Goal: Communication & Community: Share content

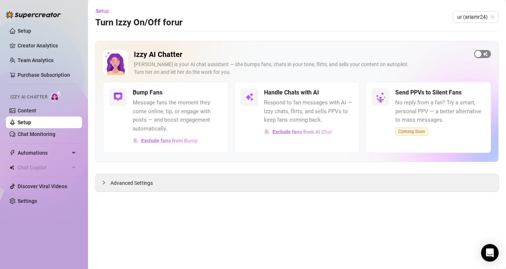
click at [482, 54] on button "button" at bounding box center [482, 54] width 17 height 8
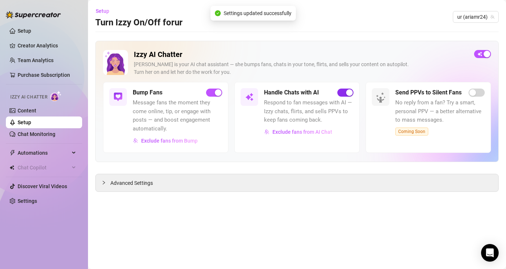
click at [349, 91] on div "button" at bounding box center [349, 92] width 7 height 7
click at [186, 139] on span "Exclude fans from Bump" at bounding box center [169, 141] width 57 height 6
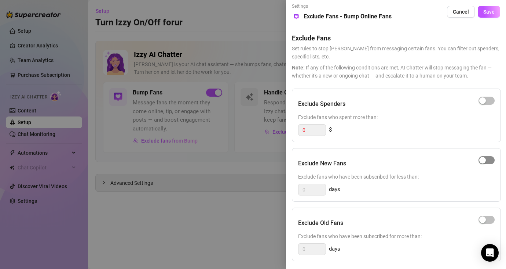
click at [485, 159] on div "button" at bounding box center [483, 160] width 7 height 7
drag, startPoint x: 312, startPoint y: 188, endPoint x: 284, endPoint y: 186, distance: 27.9
click at [284, 186] on div "Settings Preview Exclude Fans - Bump Online Fans Cancel Save Exclude Fans Set r…" at bounding box center [253, 134] width 506 height 269
type input "2"
click at [488, 149] on div "Exclude New Fans Exclude fans who have been subscribed for less than: 2 days" at bounding box center [396, 175] width 209 height 54
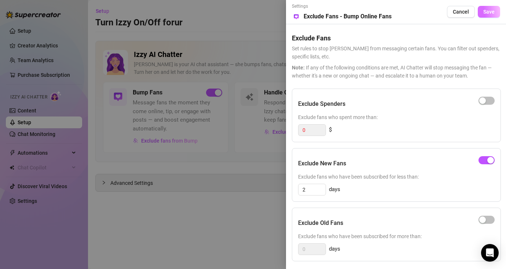
click at [490, 12] on span "Save" at bounding box center [489, 12] width 11 height 6
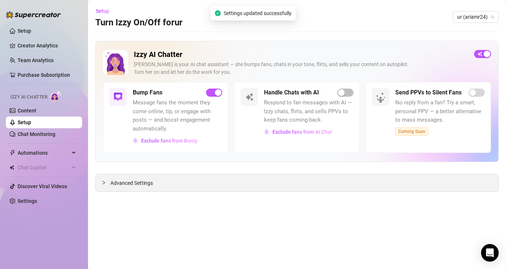
drag, startPoint x: 150, startPoint y: 184, endPoint x: 159, endPoint y: 185, distance: 9.6
click at [149, 184] on span "Advanced Settings" at bounding box center [131, 183] width 43 height 8
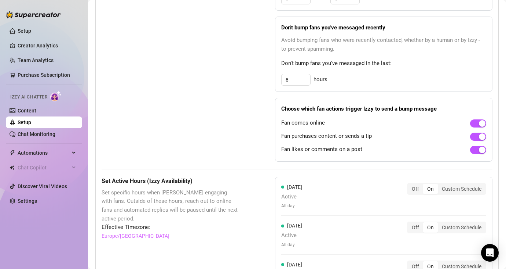
scroll to position [440, 0]
drag, startPoint x: 288, startPoint y: 82, endPoint x: 284, endPoint y: 82, distance: 4.4
click at [284, 82] on input "8" at bounding box center [296, 79] width 29 height 11
type input "12"
click at [168, 120] on div "Bump Fans Settings" at bounding box center [170, 53] width 137 height 218
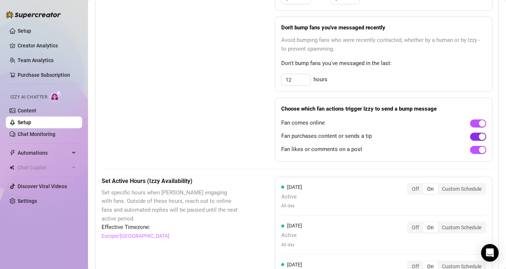
click at [479, 139] on div "button" at bounding box center [482, 136] width 7 height 7
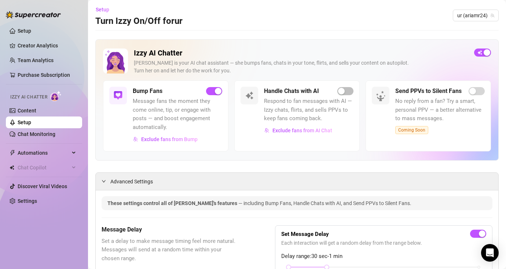
scroll to position [0, 0]
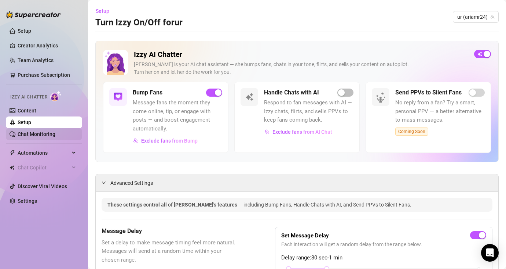
click at [31, 131] on link "Chat Monitoring" at bounding box center [37, 134] width 38 height 6
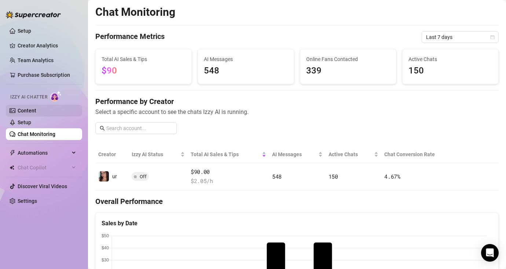
click at [27, 110] on link "Content" at bounding box center [27, 111] width 19 height 6
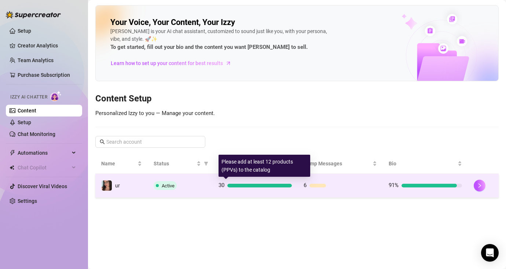
click at [292, 187] on td "30" at bounding box center [255, 186] width 85 height 24
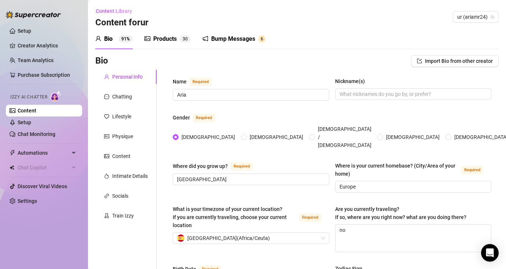
click at [226, 42] on div "Bump Messages" at bounding box center [233, 38] width 44 height 9
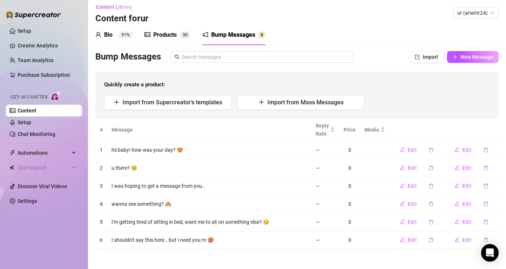
scroll to position [6, 0]
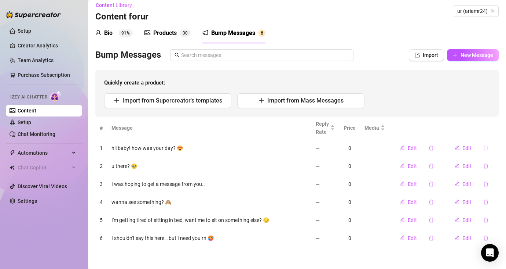
click at [484, 147] on icon "delete" at bounding box center [486, 147] width 5 height 5
click at [494, 127] on span "Yes" at bounding box center [494, 129] width 9 height 6
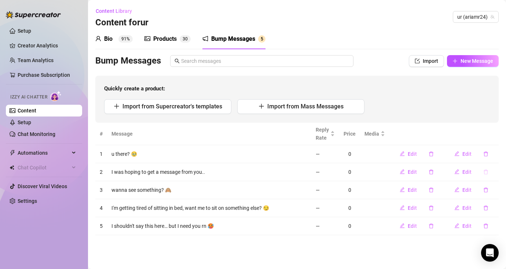
scroll to position [0, 0]
click at [484, 188] on icon "delete" at bounding box center [486, 189] width 4 height 5
click at [498, 170] on span "Yes" at bounding box center [494, 171] width 9 height 6
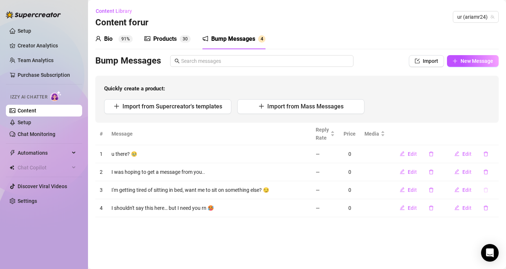
click at [487, 188] on icon "delete" at bounding box center [486, 189] width 4 height 5
click at [494, 171] on span "Yes" at bounding box center [494, 171] width 9 height 6
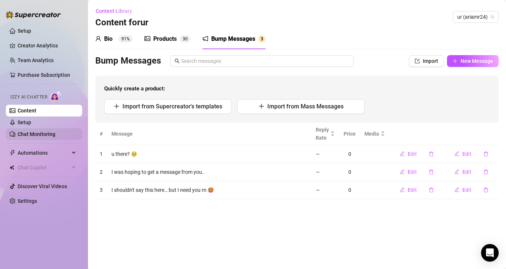
click at [29, 135] on link "Chat Monitoring" at bounding box center [37, 134] width 38 height 6
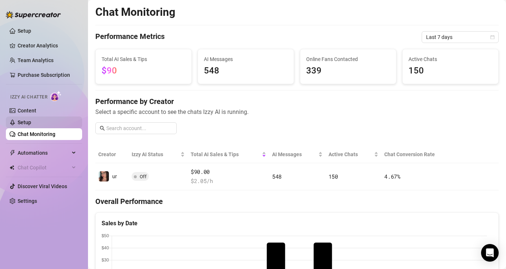
click at [31, 125] on link "Setup" at bounding box center [25, 122] width 14 height 6
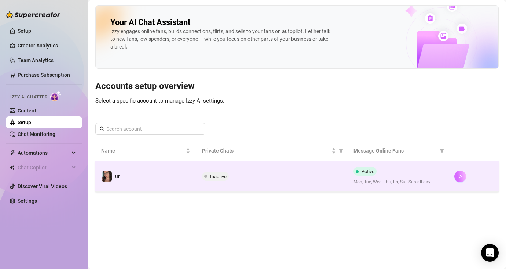
click at [466, 177] on button "button" at bounding box center [461, 176] width 12 height 12
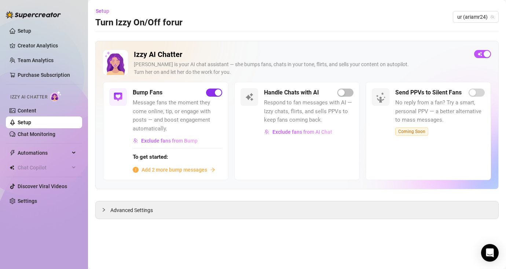
click at [215, 93] on div "button" at bounding box center [218, 92] width 7 height 7
click at [36, 109] on link "Content" at bounding box center [27, 111] width 19 height 6
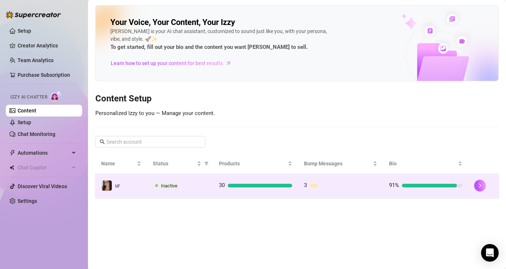
click at [406, 184] on div at bounding box center [429, 185] width 55 height 4
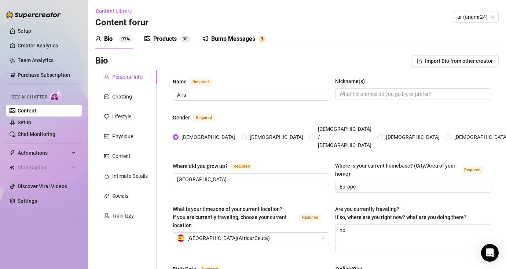
click at [249, 39] on div "Bump Messages" at bounding box center [233, 38] width 44 height 9
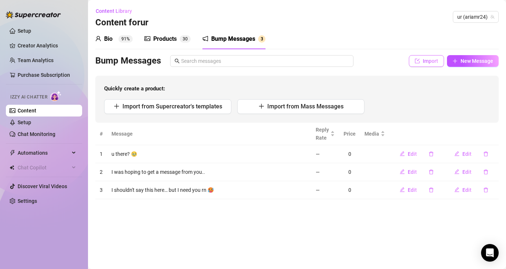
click at [418, 61] on icon "import" at bounding box center [417, 60] width 5 height 5
type textarea "Type your message here..."
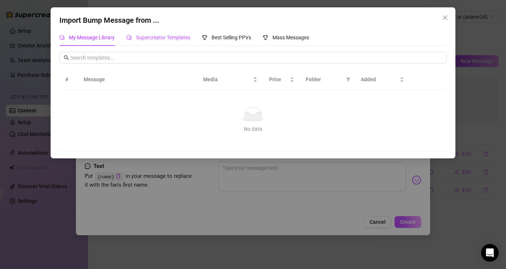
click at [144, 39] on span "Supercreator Templates" at bounding box center [163, 37] width 54 height 6
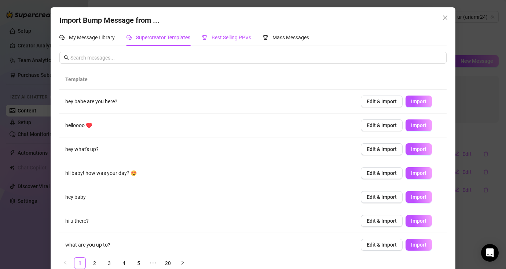
click at [239, 36] on span "Best Selling PPVs" at bounding box center [232, 37] width 40 height 6
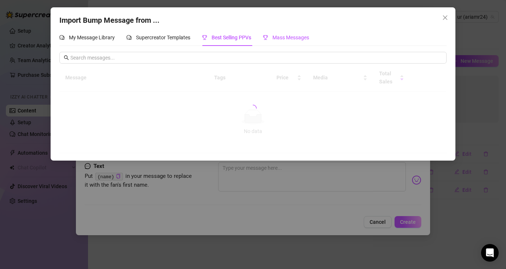
click at [279, 37] on span "Mass Messages" at bounding box center [291, 37] width 37 height 6
click at [444, 19] on icon "close" at bounding box center [446, 18] width 6 height 6
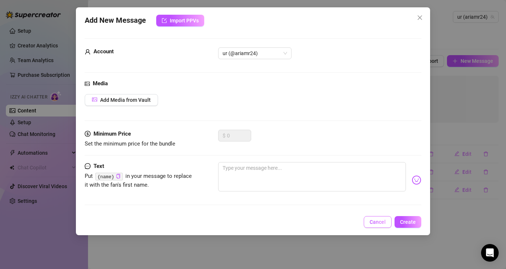
click at [386, 222] on span "Cancel" at bounding box center [378, 222] width 16 height 6
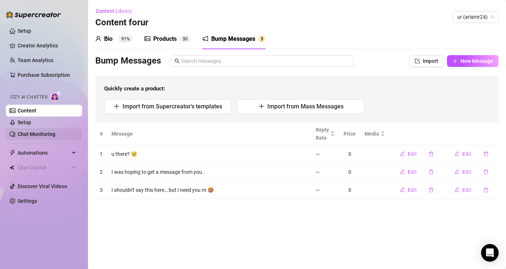
click at [21, 136] on link "Chat Monitoring" at bounding box center [37, 134] width 38 height 6
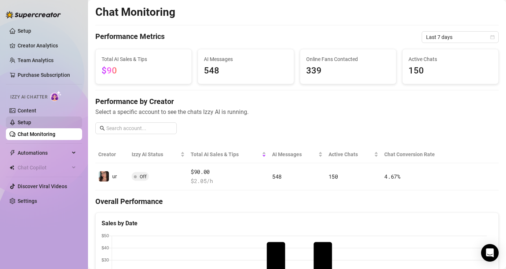
click at [31, 123] on link "Setup" at bounding box center [25, 122] width 14 height 6
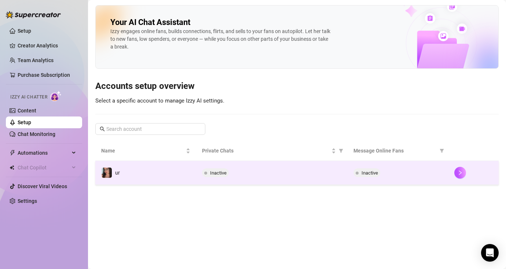
click at [159, 172] on td "ur" at bounding box center [145, 173] width 101 height 24
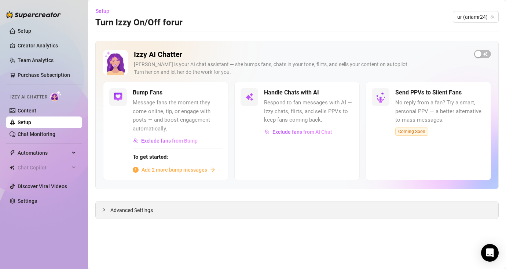
click at [149, 210] on span "Advanced Settings" at bounding box center [131, 210] width 43 height 8
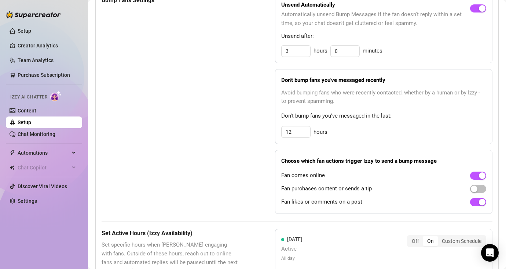
scroll to position [428, 0]
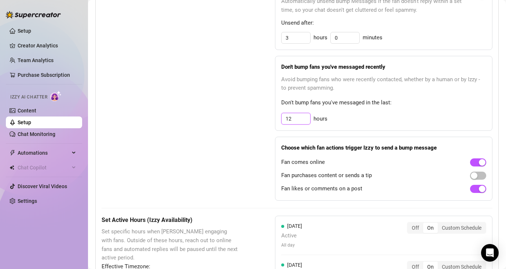
drag, startPoint x: 291, startPoint y: 116, endPoint x: 272, endPoint y: 115, distance: 18.4
click at [272, 115] on div "Bump Fans Settings Unsend Automatically Automatically unsend Bump Messages if t…" at bounding box center [297, 92] width 391 height 218
type input "24"
click at [229, 130] on div "Bump Fans Settings" at bounding box center [170, 92] width 137 height 218
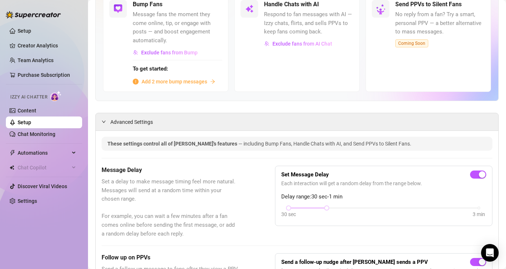
scroll to position [23, 0]
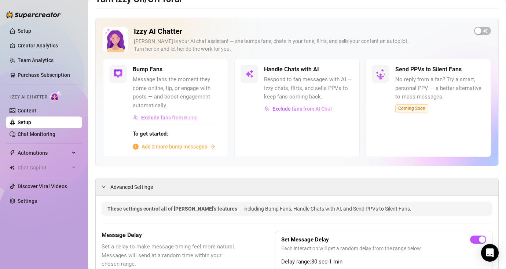
click at [185, 117] on span "Exclude fans from Bump" at bounding box center [169, 117] width 57 height 6
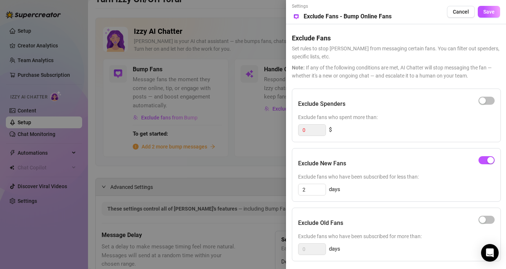
click at [241, 167] on div at bounding box center [253, 134] width 506 height 269
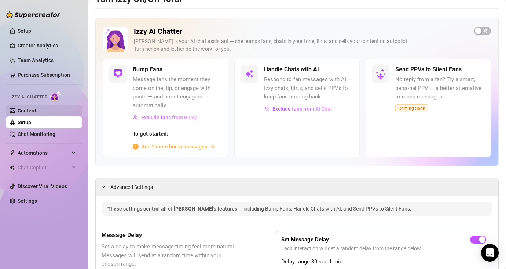
click at [36, 113] on link "Content" at bounding box center [27, 111] width 19 height 6
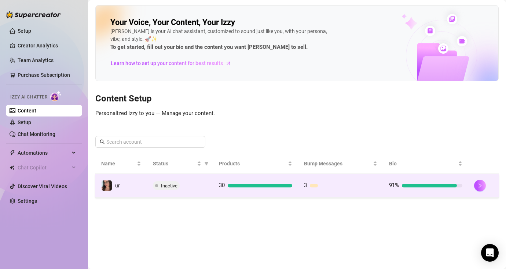
click at [238, 190] on td "30" at bounding box center [255, 186] width 85 height 24
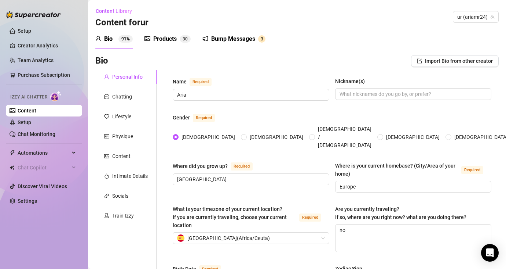
click at [237, 39] on div "Bump Messages" at bounding box center [233, 38] width 44 height 9
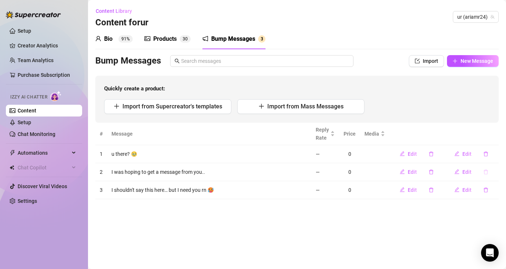
click at [486, 172] on icon "delete" at bounding box center [486, 171] width 5 height 5
click at [492, 153] on span "Yes" at bounding box center [494, 153] width 9 height 6
click at [488, 154] on icon "delete" at bounding box center [486, 153] width 5 height 5
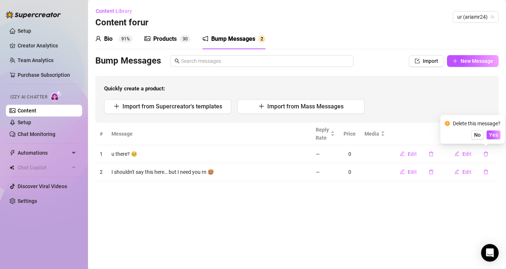
drag, startPoint x: 493, startPoint y: 136, endPoint x: 490, endPoint y: 144, distance: 8.4
click at [493, 136] on span "Yes" at bounding box center [494, 135] width 9 height 6
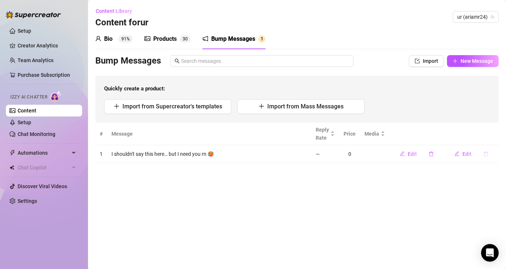
click at [486, 152] on icon "delete" at bounding box center [486, 153] width 4 height 5
click at [493, 135] on span "Yes" at bounding box center [494, 135] width 9 height 6
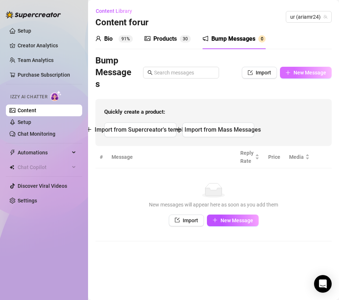
click at [297, 72] on span "New Message" at bounding box center [310, 73] width 33 height 6
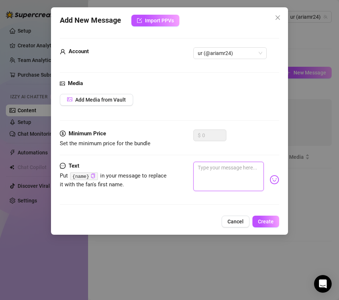
click at [219, 170] on textarea at bounding box center [228, 176] width 71 height 29
paste textarea "hey you 😘 just wanted to say hi and see how your day’s going"
type textarea "hey you 😘 just wanted to say hi and see how your day’s going"
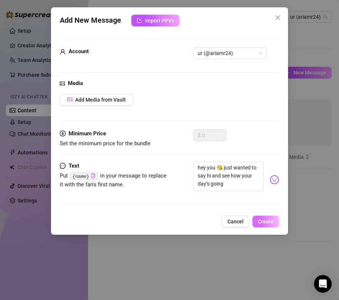
click at [266, 222] on span "Create" at bounding box center [266, 222] width 16 height 6
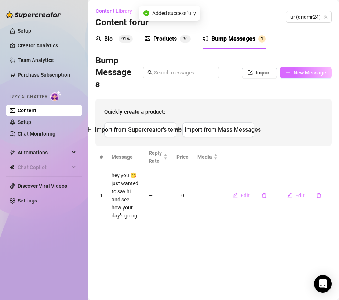
click at [311, 73] on span "New Message" at bounding box center [310, 73] width 33 height 6
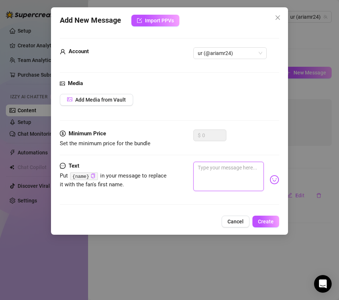
click at [204, 175] on textarea at bounding box center [228, 176] width 71 height 29
paste textarea "i’m thinking of you right now… made me smile 🥺💖"
type textarea "i’m thinking of you right now… made me smile 🥺💖"
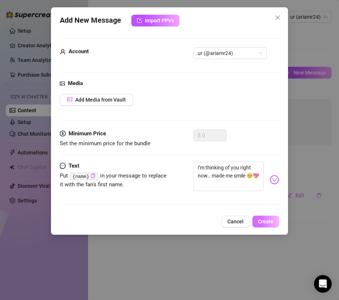
click at [269, 220] on span "Create" at bounding box center [266, 222] width 16 height 6
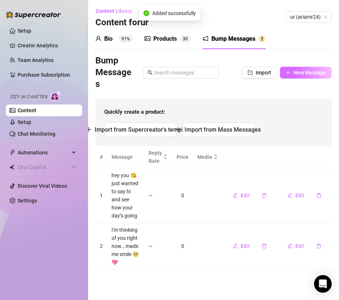
click at [300, 75] on button "New Message" at bounding box center [306, 73] width 52 height 12
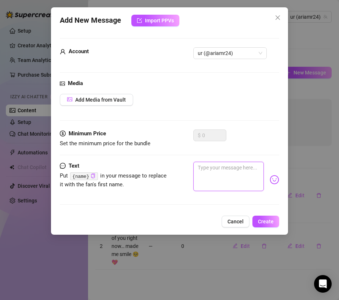
click at [236, 172] on textarea at bounding box center [228, 176] width 71 height 29
paste textarea "good morning cutie ☀️ hope you woke up thinking of me"
type textarea "good morning cutie ☀️ hope you woke up thinking of me"
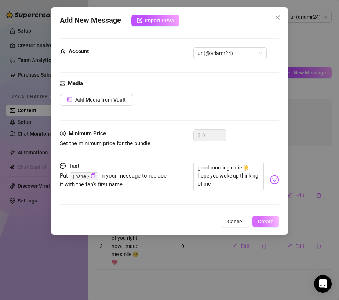
click at [270, 222] on span "Create" at bounding box center [266, 222] width 16 height 6
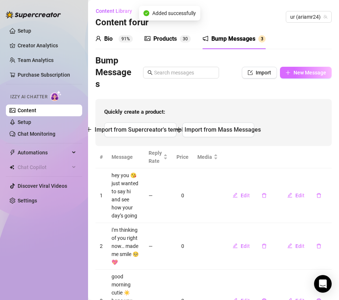
click at [294, 71] on span "New Message" at bounding box center [310, 73] width 33 height 6
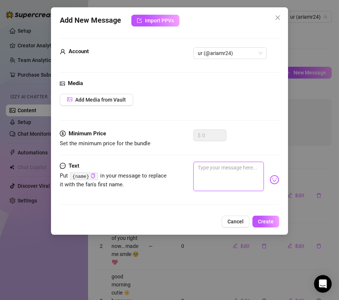
click at [228, 170] on textarea at bounding box center [228, 176] width 71 height 29
paste textarea "sometimes i just imagine you next to me… it makes me blush 😳"
type textarea "sometimes i just imagine you next to me… it makes me blush 😳"
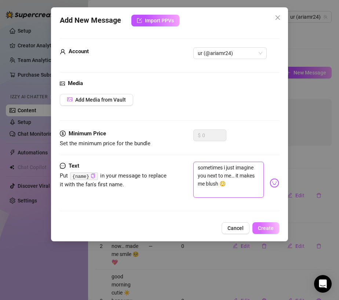
type textarea "sometimes i just imagine you next to me… it makes me blush 😳"
click at [265, 225] on span "Create" at bounding box center [266, 228] width 16 height 6
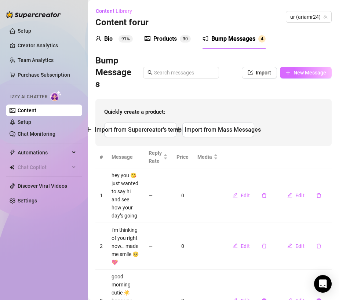
click at [300, 77] on button "New Message" at bounding box center [306, 73] width 52 height 12
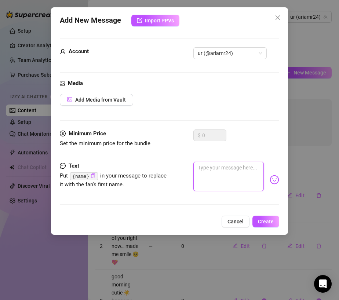
click at [219, 174] on textarea at bounding box center [228, 176] width 71 height 29
paste textarea "just lounging here and wishing you were here 😏"
type textarea "just lounging here and wishing you were here 😏"
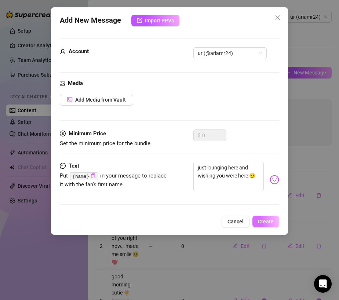
click at [267, 217] on button "Create" at bounding box center [265, 222] width 27 height 12
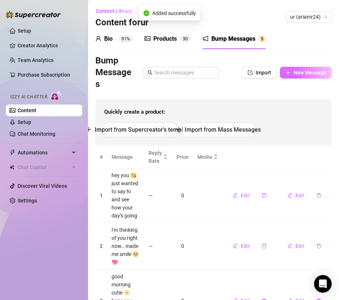
click at [301, 77] on button "New Message" at bounding box center [306, 73] width 52 height 12
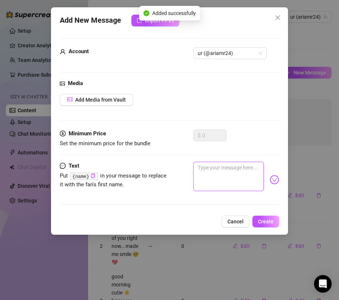
click at [223, 168] on textarea at bounding box center [228, 176] width 71 height 29
paste textarea "i can’t stop smiling… guess who’s on my mind? 💌"
type textarea "i can’t stop smiling… guess who’s on my mind? 💌"
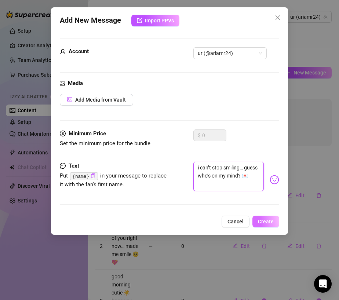
type textarea "i can’t stop smiling… guess who’s on my mind? 💌"
click at [271, 222] on span "Create" at bounding box center [266, 222] width 16 height 6
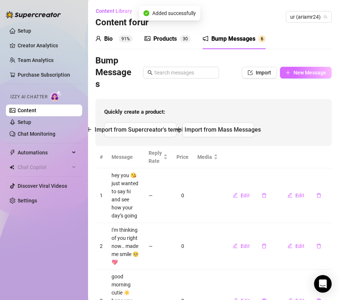
click at [298, 74] on span "New Message" at bounding box center [310, 73] width 33 height 6
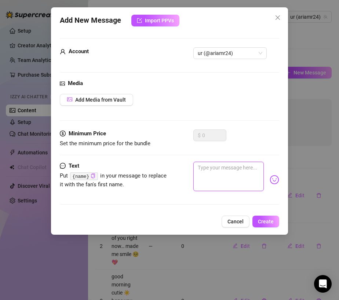
click at [235, 169] on textarea at bounding box center [228, 176] width 71 height 29
paste textarea "hey, sending you a little hug through the screen 🤗"
type textarea "hey, sending you a little hug through the screen 🤗"
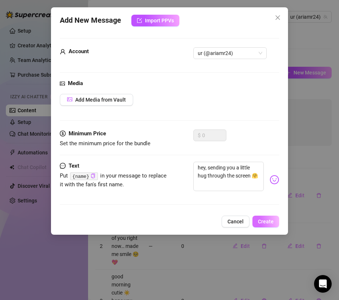
click at [266, 221] on span "Create" at bounding box center [266, 222] width 16 height 6
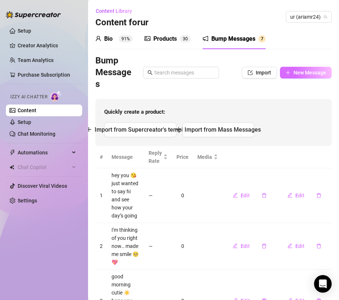
click at [295, 74] on span "New Message" at bounding box center [310, 73] width 33 height 6
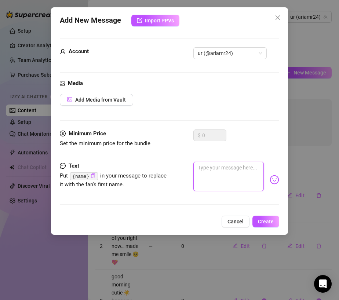
click at [225, 168] on textarea at bounding box center [228, 176] width 71 height 29
paste textarea "good night love 🌙 dreaming of us already…"
type textarea "good night love 🌙 dreaming of us already…"
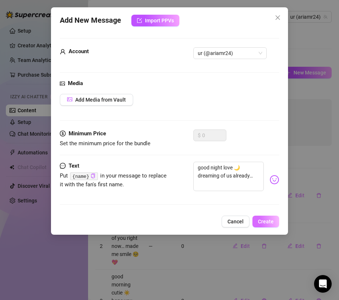
drag, startPoint x: 274, startPoint y: 222, endPoint x: 270, endPoint y: 220, distance: 4.2
click at [274, 222] on button "Create" at bounding box center [265, 222] width 27 height 12
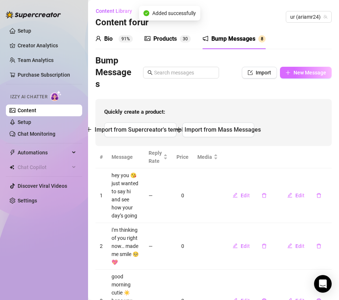
click at [302, 76] on button "New Message" at bounding box center [306, 73] width 52 height 12
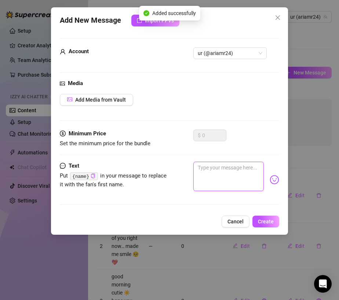
click at [246, 164] on textarea at bounding box center [228, 176] width 71 height 29
paste textarea "i just finished my coffee… wish you were here drinking with me ☕💖"
type textarea "i just finished my coffee… wish you were here drinking with me ☕💖"
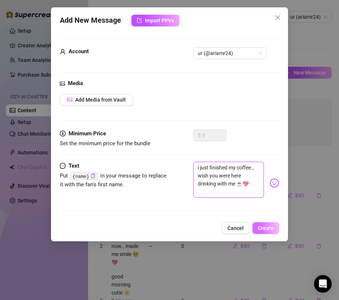
type textarea "i just finished my coffee… wish you were here drinking with me ☕💖"
click at [264, 225] on span "Create" at bounding box center [266, 228] width 16 height 6
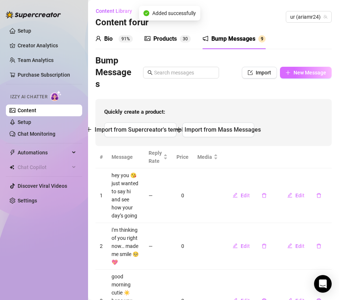
click at [303, 73] on span "New Message" at bounding box center [310, 73] width 33 height 6
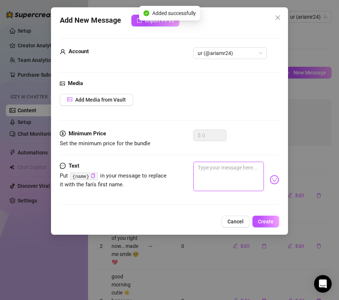
click at [233, 167] on textarea at bounding box center [228, 176] width 71 height 29
paste textarea "sometimes i just like sending a little kiss through the screen 💋"
type textarea "sometimes i just like sending a little kiss through the screen 💋"
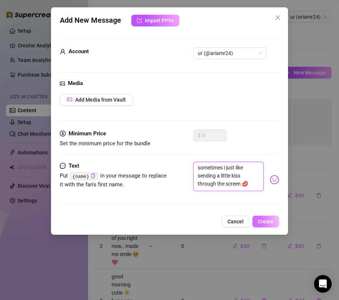
type textarea "sometimes i just like sending a little kiss through the screen 💋"
click at [266, 221] on span "Create" at bounding box center [266, 222] width 16 height 6
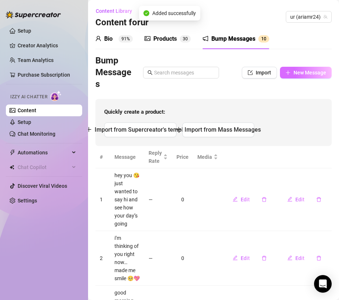
click at [296, 70] on span "New Message" at bounding box center [310, 73] width 33 height 6
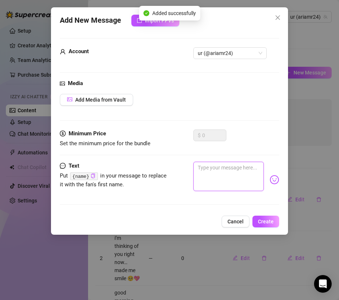
click at [219, 163] on textarea at bounding box center [228, 176] width 71 height 29
paste textarea "thinking of you makes my day so much better 😘"
type textarea "thinking of you makes my day so much better 😘"
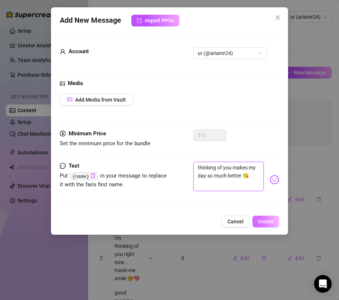
type textarea "thinking of you makes my day so much better 😘"
click at [273, 223] on span "Create" at bounding box center [266, 222] width 16 height 6
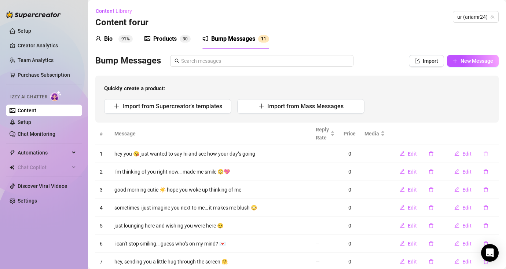
click at [484, 152] on icon "delete" at bounding box center [486, 153] width 5 height 5
click at [498, 133] on span "Yes" at bounding box center [494, 135] width 9 height 6
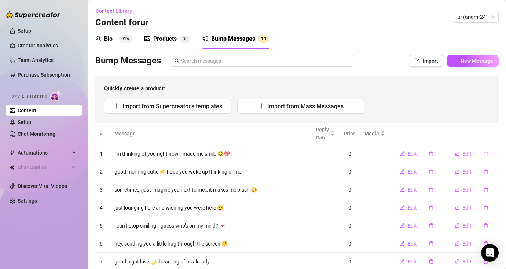
click at [484, 152] on icon "delete" at bounding box center [486, 153] width 4 height 5
click at [498, 133] on span "Yes" at bounding box center [494, 135] width 9 height 6
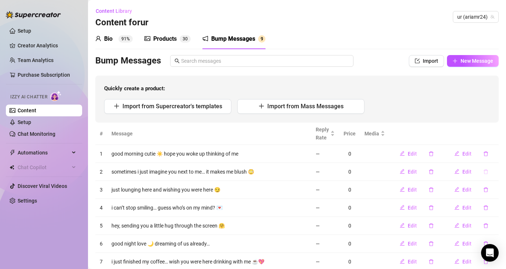
click at [484, 172] on icon "delete" at bounding box center [486, 171] width 5 height 5
click at [498, 153] on span "Yes" at bounding box center [494, 153] width 9 height 6
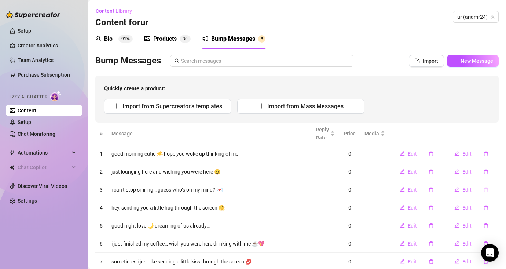
click at [484, 189] on icon "delete" at bounding box center [486, 189] width 4 height 5
click at [494, 174] on button "Yes" at bounding box center [494, 170] width 14 height 9
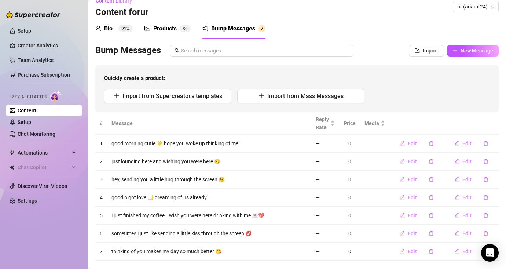
scroll to position [23, 0]
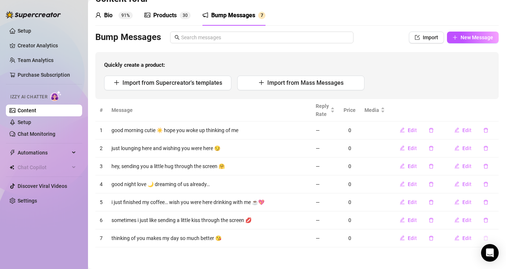
click at [484, 236] on icon "delete" at bounding box center [486, 238] width 5 height 5
click at [491, 218] on span "Yes" at bounding box center [494, 219] width 9 height 6
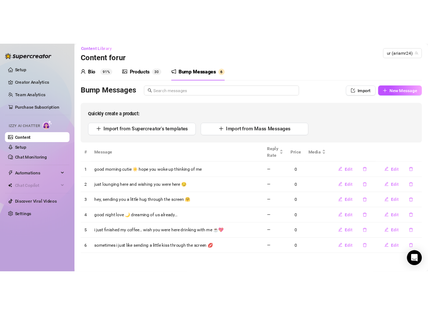
scroll to position [0, 0]
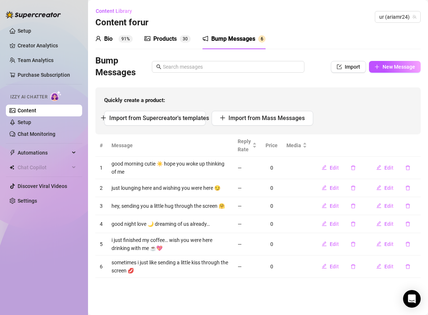
click at [390, 58] on div "Bump Messages Import New Message" at bounding box center [258, 66] width 326 height 23
click at [388, 64] on button "New Message" at bounding box center [395, 67] width 52 height 12
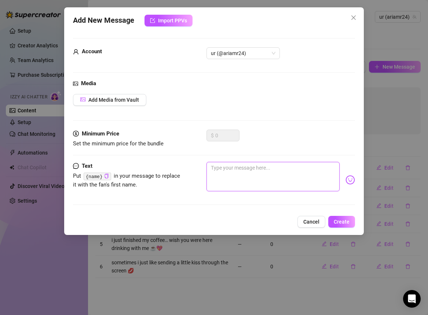
click at [263, 167] on textarea at bounding box center [273, 176] width 133 height 29
paste textarea "don’t forget to check the new posts I dropped [DATE]… I look sooo pretty 👀💌"
type textarea "don’t forget to check the new posts I dropped [DATE]… I look sooo pretty 👀💌"
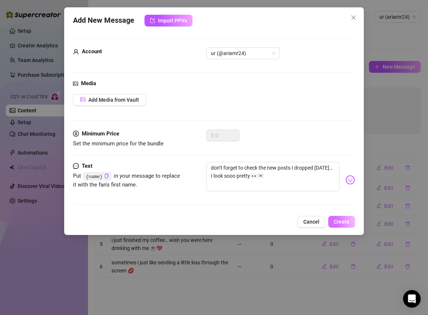
click at [342, 221] on span "Create" at bounding box center [342, 222] width 16 height 6
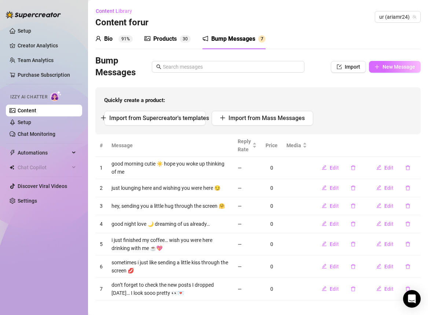
click at [390, 67] on span "New Message" at bounding box center [399, 67] width 33 height 6
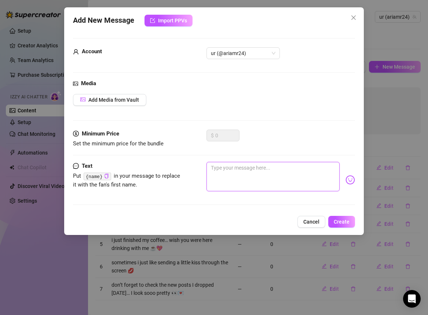
click at [264, 172] on textarea at bounding box center [273, 176] width 133 height 29
paste textarea "i just sent something really hot in your messages… did you see it yet?"
type textarea "i just sent something really hot in your messages… did you see it yet?"
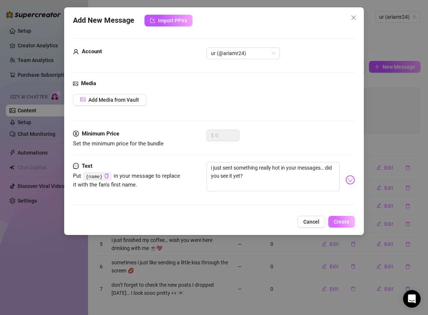
click at [345, 221] on span "Create" at bounding box center [342, 222] width 16 height 6
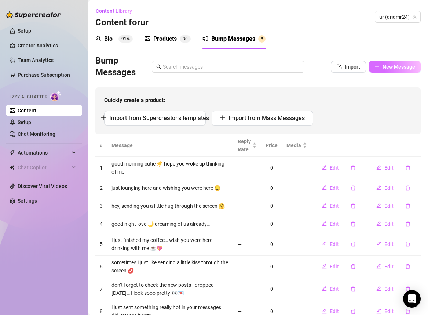
click at [377, 66] on button "New Message" at bounding box center [395, 67] width 52 height 12
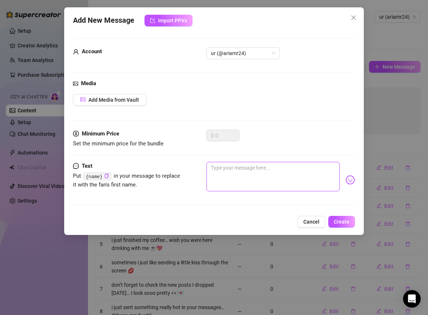
click at [268, 167] on textarea at bounding box center [273, 176] width 133 height 29
paste textarea "thinking of you while I was filming earlier… go see what I mean 😘"
type textarea "thinking of you while I was filming earlier… go see what I mean 😘"
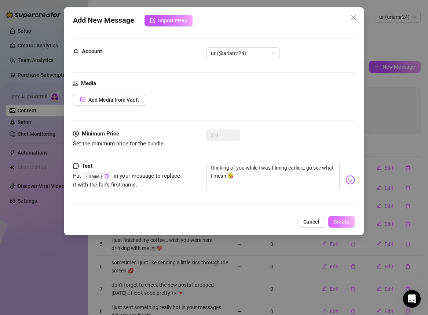
click at [343, 219] on span "Create" at bounding box center [342, 222] width 16 height 6
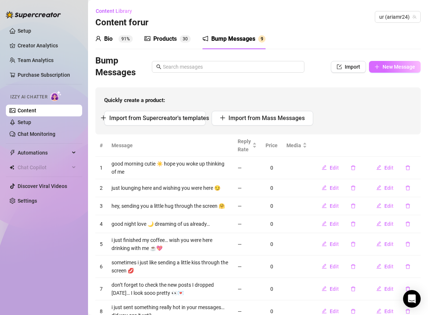
click at [389, 66] on span "New Message" at bounding box center [399, 67] width 33 height 6
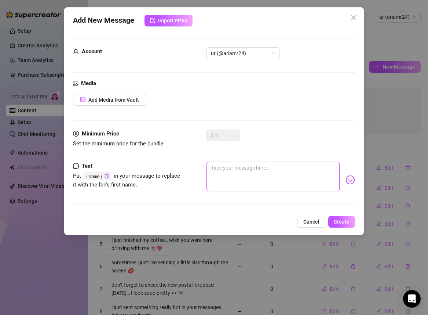
click at [252, 172] on textarea at bounding box center [273, 176] width 133 height 29
paste textarea "i uploaded 24 pics [DATE]… you better not miss a single one 👅"
type textarea "i uploaded 24 pics [DATE]… you better not miss a single one 👅"
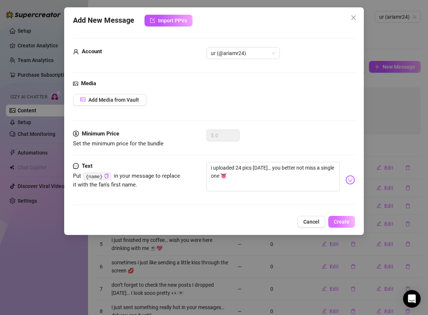
click at [342, 218] on button "Create" at bounding box center [341, 222] width 27 height 12
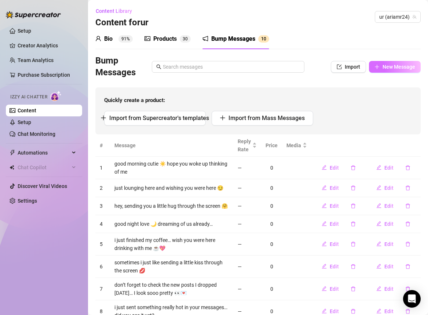
click at [385, 68] on span "New Message" at bounding box center [399, 67] width 33 height 6
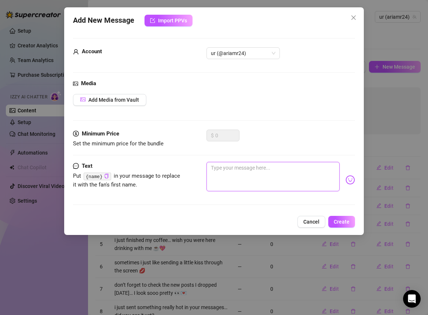
click at [281, 176] on textarea at bounding box center [273, 176] width 133 height 29
paste textarea "psst… the new ppv I sent is one of my favs so far, open it before it expires 😏"
type textarea "psst… the new ppv I sent is one of my favs so far, open it before it expires 😏"
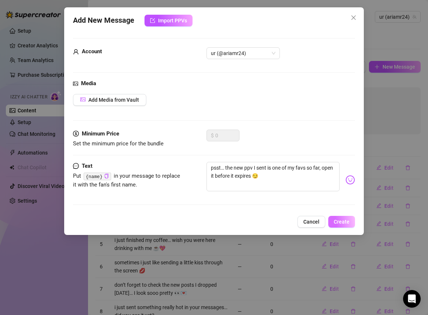
click at [339, 220] on span "Create" at bounding box center [342, 222] width 16 height 6
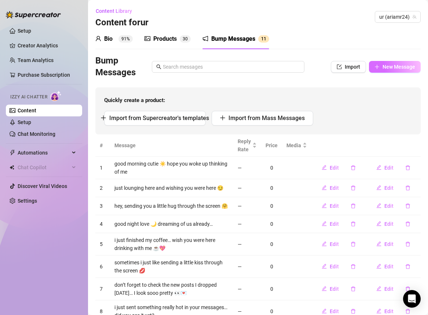
click at [376, 67] on button "New Message" at bounding box center [395, 67] width 52 height 12
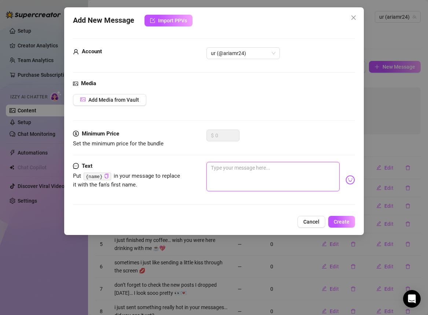
click at [285, 164] on textarea at bounding box center [273, 176] width 133 height 29
paste textarea "i keep replaying the video I made for you earlier… don’t leave me waiting 💦"
type textarea "i keep replaying the video I made for you earlier… don’t leave me waiting 💦"
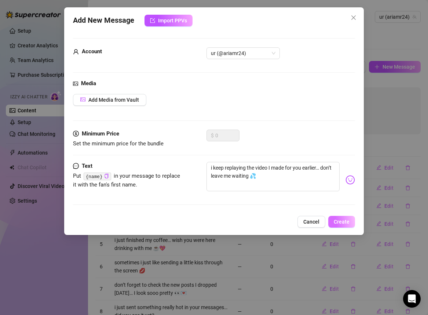
click at [343, 221] on span "Create" at bounding box center [342, 222] width 16 height 6
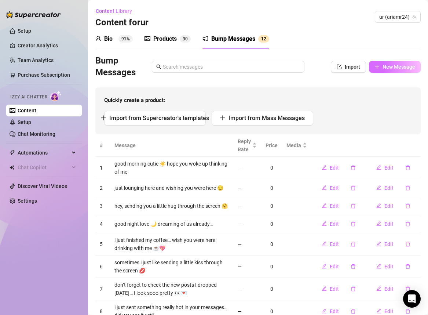
click at [399, 67] on span "New Message" at bounding box center [399, 67] width 33 height 6
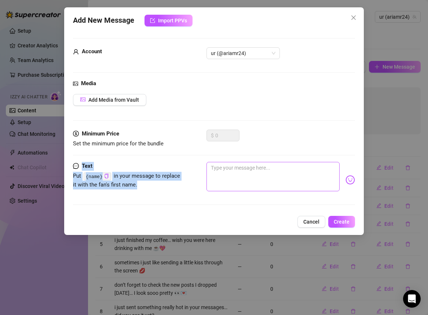
drag, startPoint x: 251, startPoint y: 161, endPoint x: 253, endPoint y: 166, distance: 4.3
click at [251, 162] on form "Account ur (@ariamr24) Media Add Media from Vault Minimum Price Set the minimum…" at bounding box center [214, 124] width 282 height 173
click at [253, 166] on textarea at bounding box center [273, 176] width 133 height 29
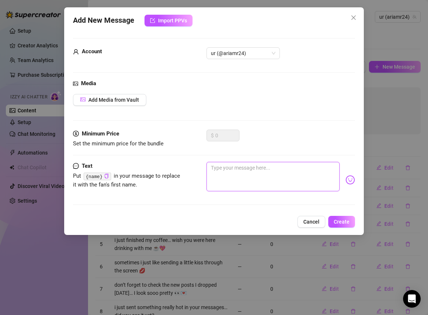
paste textarea "there’s a surprise waiting in your DMs, babe… go check 😈"
type textarea "there’s a surprise waiting in your DMs, babe… go check 😈"
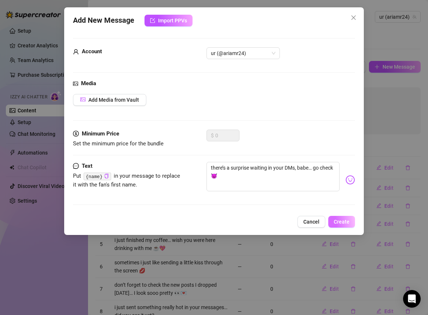
click at [342, 222] on span "Create" at bounding box center [342, 222] width 16 height 6
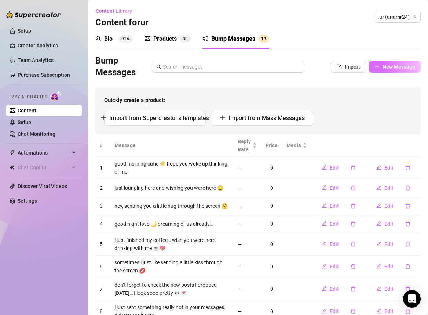
click at [375, 71] on button "New Message" at bounding box center [395, 67] width 52 height 12
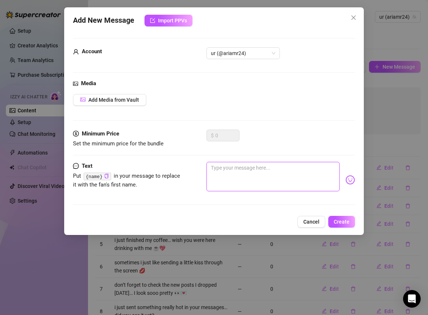
click at [272, 170] on textarea at bounding box center [273, 176] width 133 height 29
paste textarea "[DATE] outfit posts are sooo cute, you’ll fall in love with me all over again 🥺"
type textarea "[DATE] outfit posts are sooo cute, you’ll fall in love with me all over again 🥺"
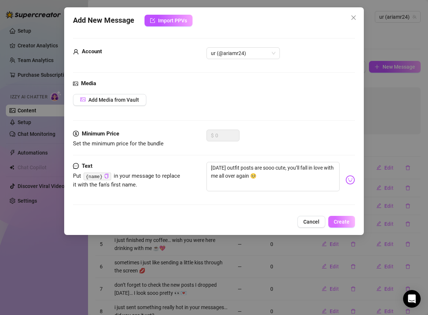
click at [341, 219] on span "Create" at bounding box center [342, 222] width 16 height 6
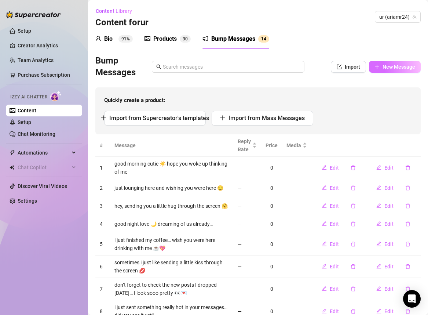
click at [393, 66] on span "New Message" at bounding box center [399, 67] width 33 height 6
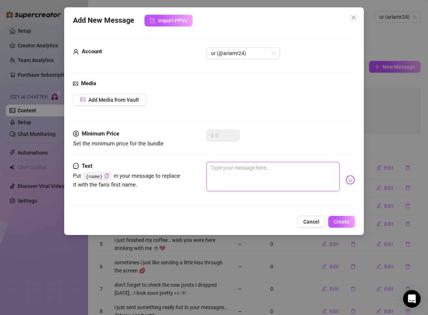
click at [260, 169] on textarea at bounding box center [273, 176] width 133 height 29
paste textarea "i left something dripping in your inbox… have you seen it yet?"
type textarea "i left something dripping in your inbox… have you seen it yet?"
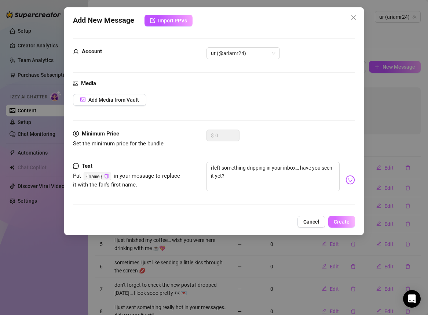
click at [343, 216] on button "Create" at bounding box center [341, 222] width 27 height 12
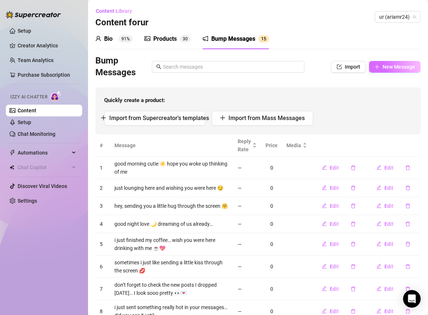
click at [383, 68] on span "New Message" at bounding box center [399, 67] width 33 height 6
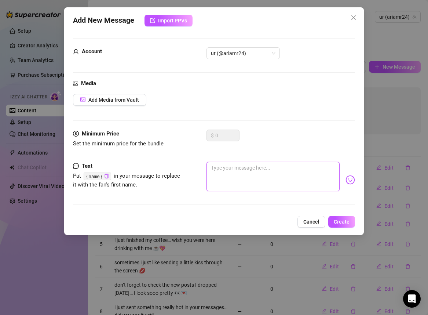
click at [281, 168] on textarea at bounding box center [273, 176] width 133 height 29
paste textarea "open your messages baby… i’ve been a little naughty [DATE] 🙈"
type textarea "open your messages baby… i’ve been a little naughty [DATE] 🙈"
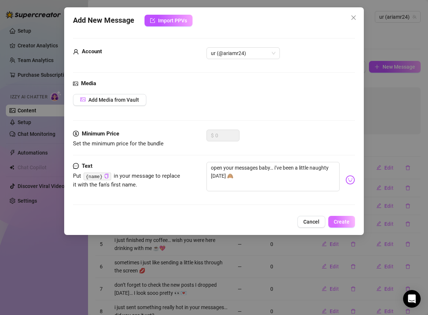
click at [340, 218] on button "Create" at bounding box center [341, 222] width 27 height 12
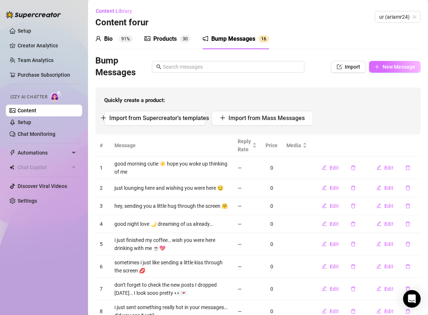
click at [389, 67] on span "New Message" at bounding box center [399, 67] width 33 height 6
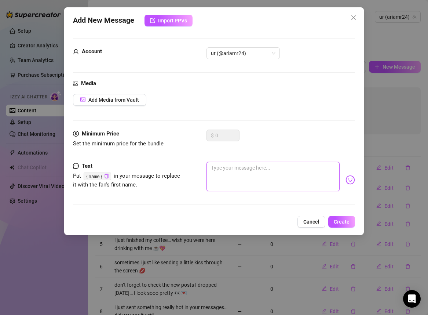
click at [268, 172] on textarea at bounding box center [273, 176] width 133 height 29
paste textarea "scroll my page [DATE] babe, I posted every hour 💕"
type textarea "scroll my page [DATE] babe, I posted every hour 💕"
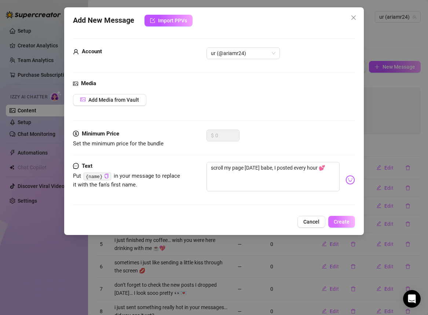
click at [341, 219] on span "Create" at bounding box center [342, 222] width 16 height 6
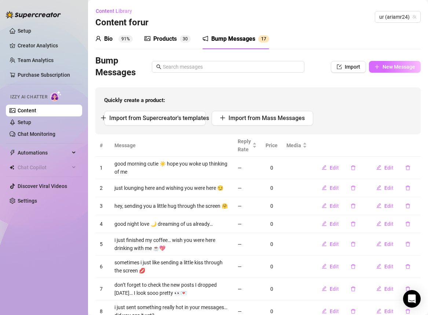
click at [383, 67] on span "New Message" at bounding box center [399, 67] width 33 height 6
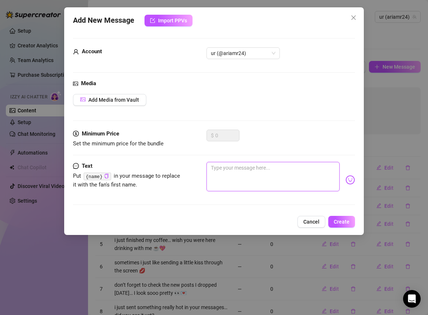
click at [279, 170] on textarea at bounding box center [273, 176] width 133 height 29
paste textarea "did you notice my new gifs on feed? they’re sooo flirty 🥵"
type textarea "did you notice my new gifs on feed? they’re sooo flirty 🥵"
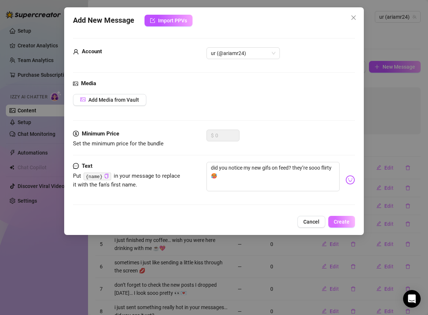
click at [346, 222] on span "Create" at bounding box center [342, 222] width 16 height 6
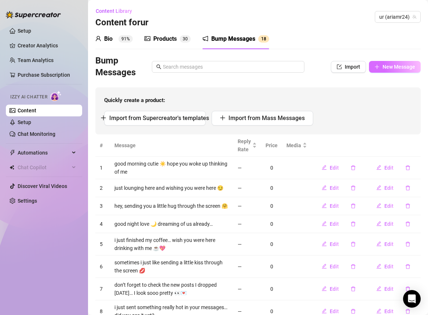
click at [383, 65] on span "New Message" at bounding box center [399, 67] width 33 height 6
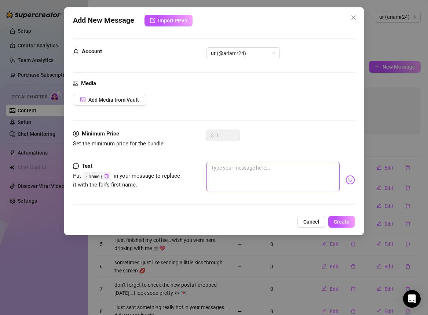
click at [273, 171] on textarea at bounding box center [273, 176] width 133 height 29
paste textarea "new post just dropped… it’s one of my cutest yet 🩵"
type textarea "new post just dropped… it’s one of my cutest yet 🩵"
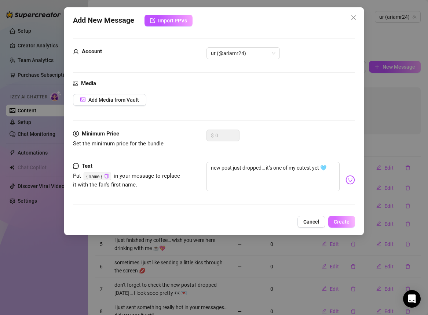
click at [343, 219] on span "Create" at bounding box center [342, 222] width 16 height 6
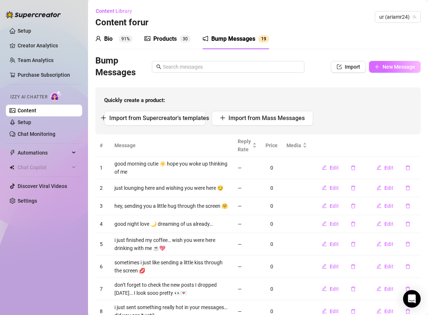
click at [394, 66] on span "New Message" at bounding box center [399, 67] width 33 height 6
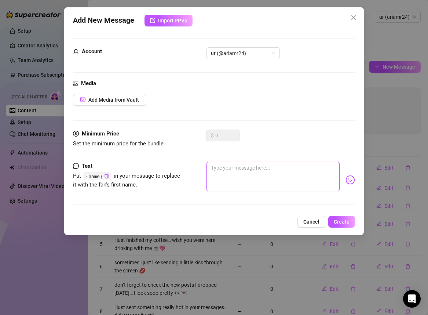
click at [259, 174] on textarea at bounding box center [273, 176] width 133 height 29
paste textarea "don’t forget to open that last ppv… it’s still waiting for you 💌"
type textarea "don’t forget to open that last ppv… it’s still waiting for you 💌"
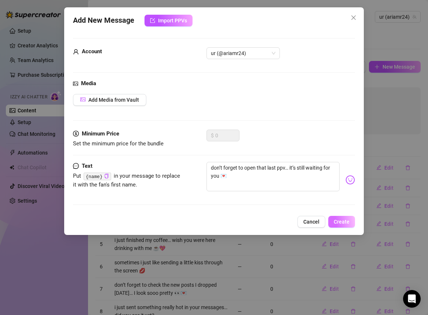
click at [339, 221] on span "Create" at bounding box center [342, 222] width 16 height 6
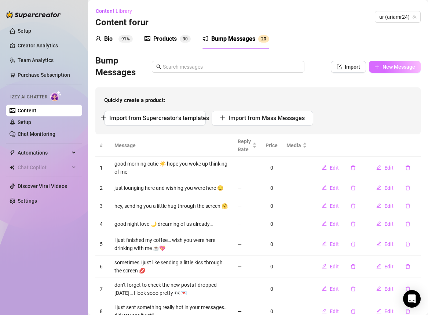
click at [383, 66] on span "New Message" at bounding box center [399, 67] width 33 height 6
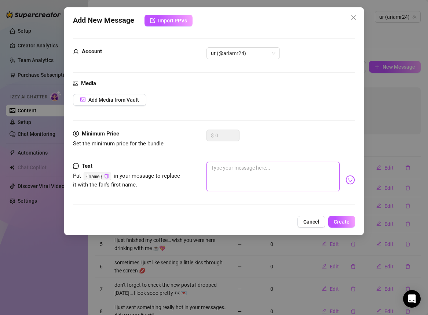
click at [279, 167] on textarea at bounding box center [273, 176] width 133 height 29
paste textarea "i know you’re curious about that vid i sent… go see 😏"
type textarea "i know you’re curious about that vid i sent… go see 😏"
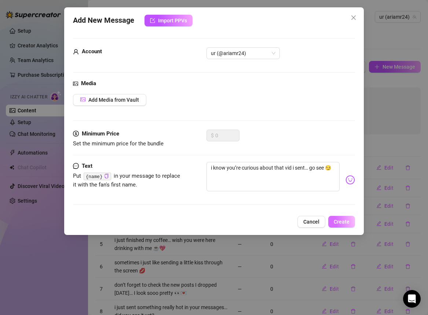
click at [337, 221] on span "Create" at bounding box center [342, 222] width 16 height 6
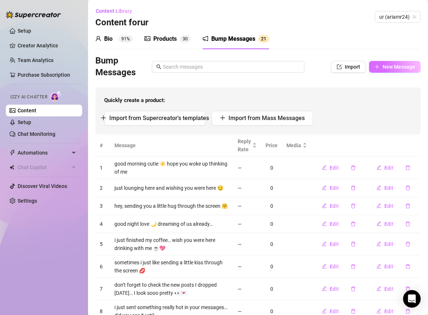
click at [405, 68] on span "New Message" at bounding box center [399, 67] width 33 height 6
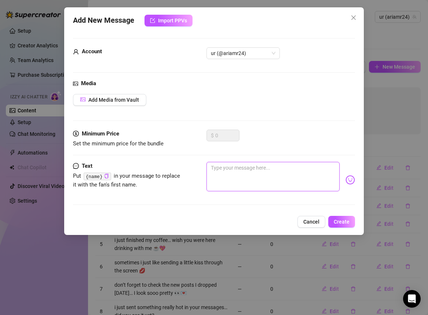
click at [272, 178] on textarea at bounding box center [273, 176] width 133 height 29
paste textarea "it might be your fav ppv yet… open it before it gets lost 💦"
type textarea "it might be your fav ppv yet… open it before it gets lost 💦"
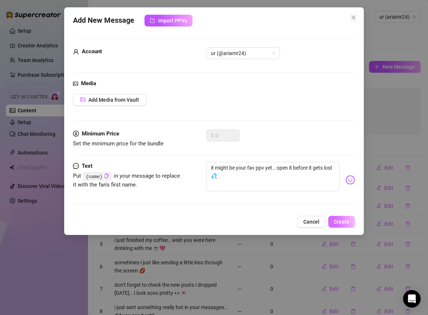
click at [338, 218] on button "Create" at bounding box center [341, 222] width 27 height 12
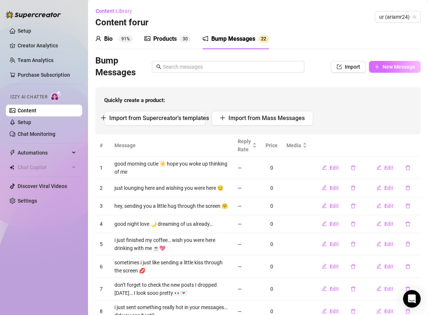
click at [383, 68] on span "New Message" at bounding box center [399, 67] width 33 height 6
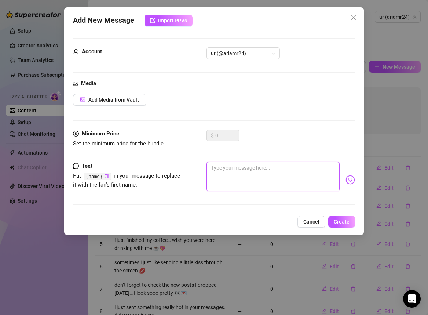
click at [251, 172] on textarea at bounding box center [273, 176] width 133 height 29
paste textarea "hey, just sending a little warmth your way 💕"
type textarea "hey, just sending a little warmth your way 💕"
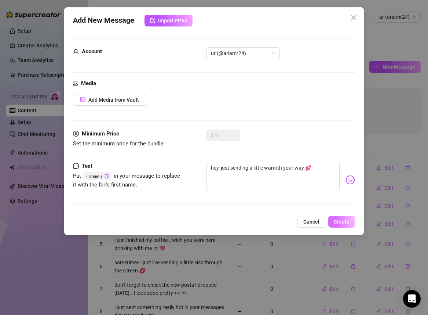
click at [341, 219] on span "Create" at bounding box center [342, 222] width 16 height 6
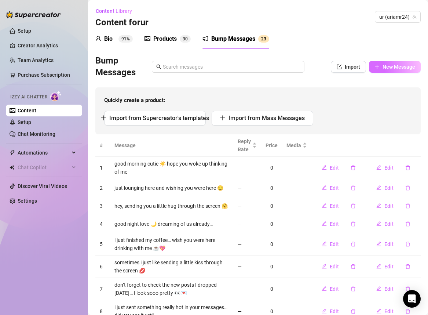
click at [389, 69] on span "New Message" at bounding box center [399, 67] width 33 height 6
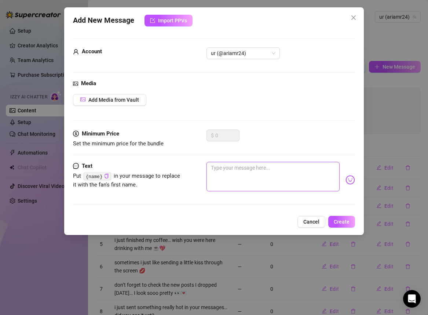
click at [248, 175] on textarea at bounding box center [273, 176] width 133 height 29
paste textarea "love teasing you with just a little thought 💌"
type textarea "love teasing you with just a little thought 💌"
click at [341, 220] on span "Create" at bounding box center [342, 222] width 16 height 6
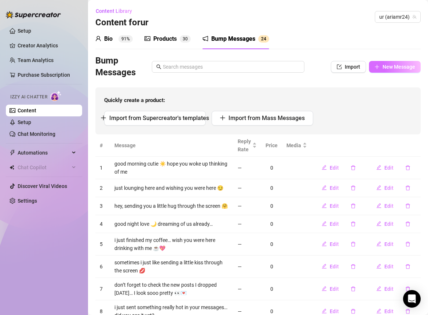
click at [390, 66] on span "New Message" at bounding box center [399, 67] width 33 height 6
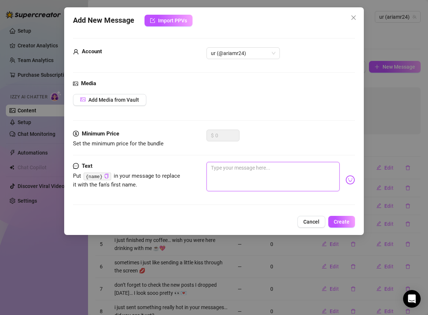
click at [257, 172] on textarea at bounding box center [273, 176] width 133 height 29
paste textarea "wish you could see me right now… i’m so naughty for you 💌"
type textarea "wish you could see me right now… i’m so naughty for you 💌"
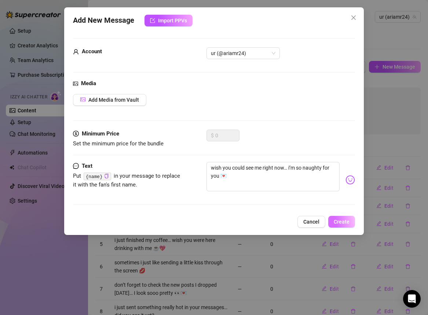
click at [343, 223] on span "Create" at bounding box center [342, 222] width 16 height 6
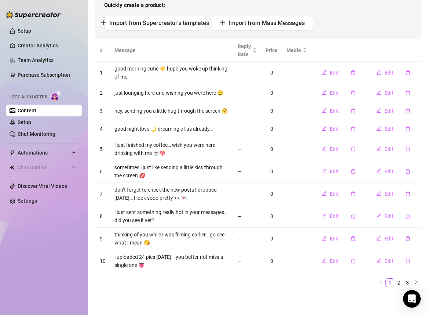
scroll to position [51, 0]
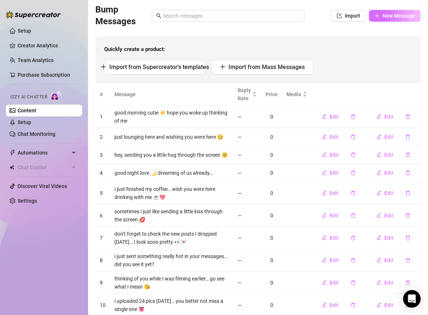
click at [396, 12] on button "New Message" at bounding box center [395, 16] width 52 height 12
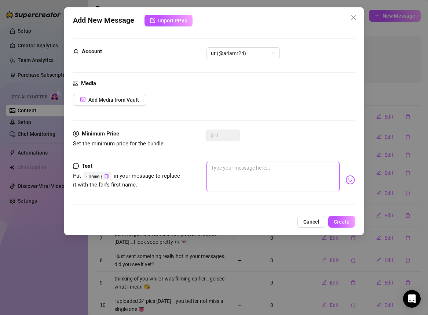
click at [264, 172] on textarea at bounding box center [273, 176] width 133 height 29
paste textarea "imagine me whispering in your ear what i want to do to you… 💋"
type textarea "imagine me whispering in your ear what i want to do to you… 💋"
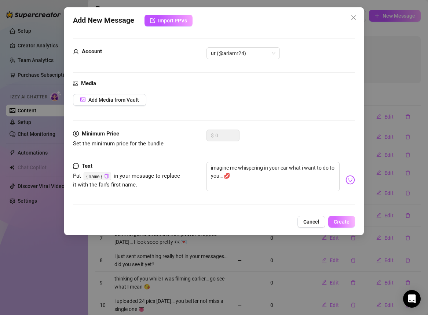
click at [340, 221] on span "Create" at bounding box center [342, 222] width 16 height 6
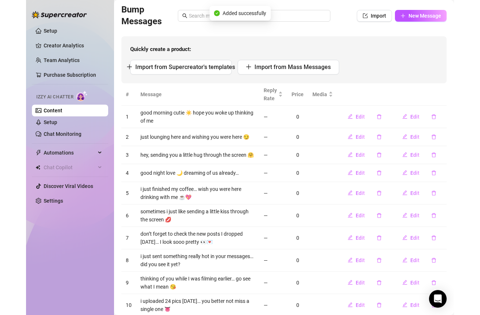
scroll to position [47, 0]
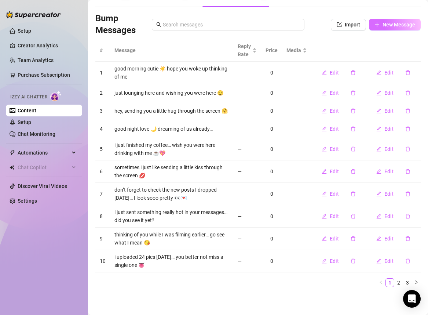
click at [393, 22] on span "New Message" at bounding box center [399, 25] width 33 height 6
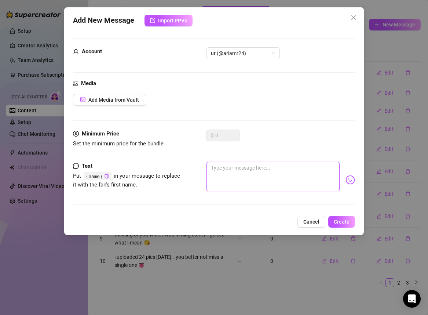
click at [271, 177] on textarea at bounding box center [273, 176] width 133 height 29
paste textarea "i feel so bad for teasing you like this… but i can’t help it 😈"
type textarea "i feel so bad for teasing you like this… but i can’t help it 😈"
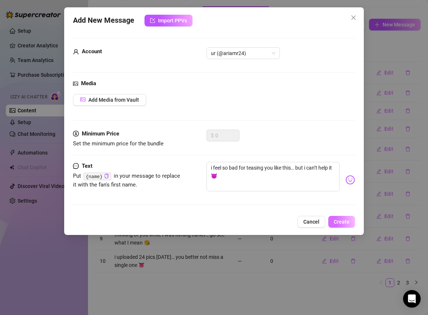
click at [341, 220] on span "Create" at bounding box center [342, 222] width 16 height 6
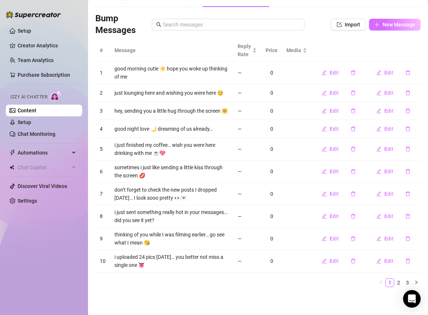
click at [375, 22] on icon "plus" at bounding box center [377, 24] width 5 height 5
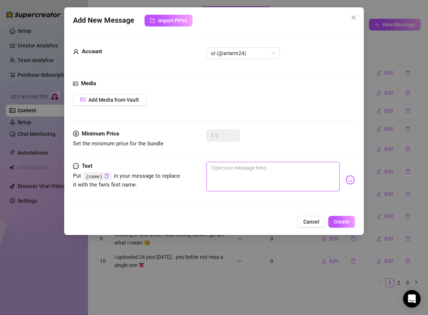
click at [257, 180] on textarea at bounding box center [273, 176] width 133 height 29
paste textarea "you’d be dripping if you saw what i’m doing right now 💦"
type textarea "you’d be dripping if you saw what i’m doing right now 💦"
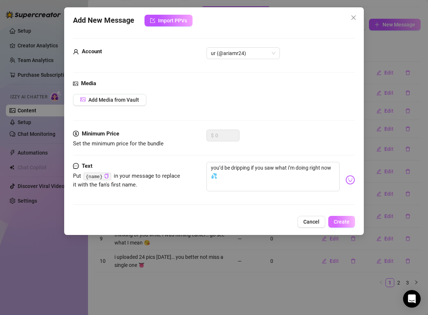
click at [341, 219] on span "Create" at bounding box center [342, 222] width 16 height 6
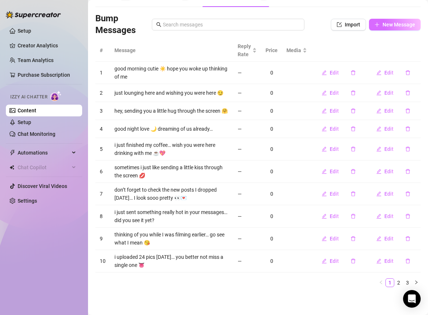
click at [385, 22] on span "New Message" at bounding box center [399, 25] width 33 height 6
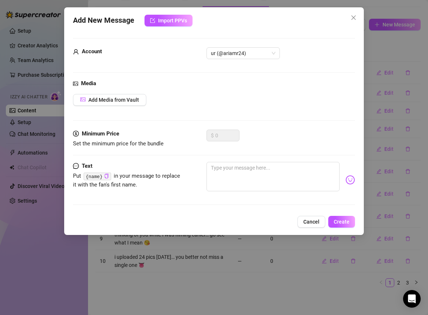
click at [211, 199] on div "Text Put {name} in your message to replace it with the fan's first name." at bounding box center [214, 187] width 282 height 50
click at [229, 177] on textarea at bounding box center [273, 176] width 133 height 29
paste textarea "just imagining your cock in my hands… makes me shiver 😳"
type textarea "just imagining your cock in my hands… makes me shiver 😳"
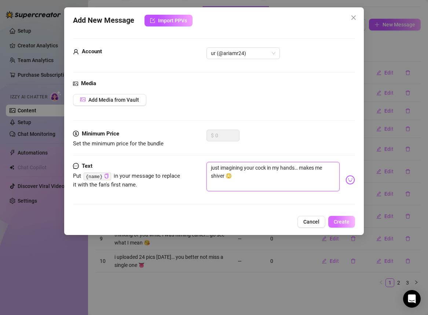
type textarea "just imagining your cock in my hands… makes me shiver 😳"
click at [346, 221] on span "Create" at bounding box center [342, 222] width 16 height 6
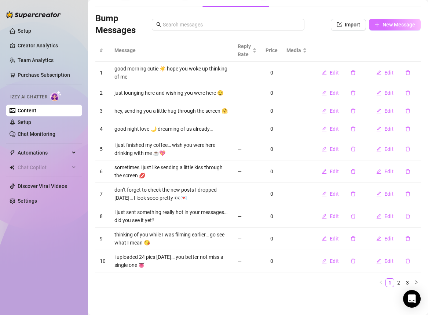
click at [395, 22] on span "New Message" at bounding box center [399, 25] width 33 height 6
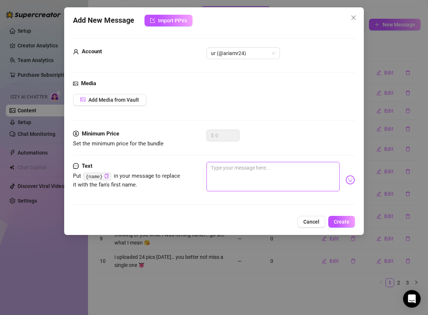
click at [280, 167] on textarea at bounding box center [273, 176] width 133 height 29
paste textarea "you’d lose control if you saw what i’m doing right now 💦"
type textarea "you’d lose control if you saw what i’m doing right now 💦"
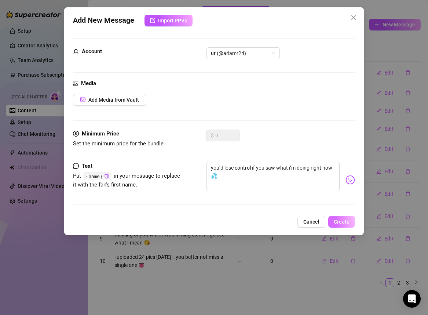
click at [335, 220] on span "Create" at bounding box center [342, 222] width 16 height 6
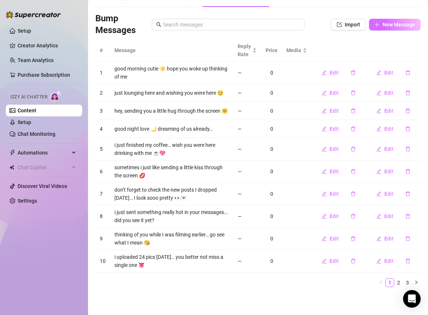
click at [383, 22] on span "New Message" at bounding box center [399, 25] width 33 height 6
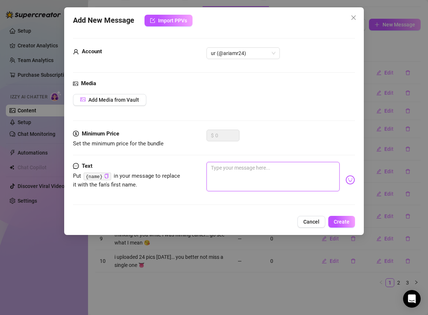
click at [269, 175] on textarea at bounding box center [273, 176] width 133 height 29
paste textarea "i love teasing you… makes me wet just thinking about it 😈"
type textarea "i love teasing you… makes me wet just thinking about it 😈"
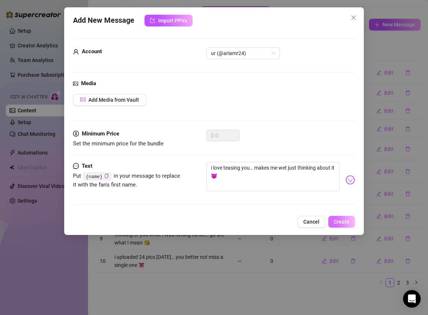
click at [346, 222] on span "Create" at bounding box center [342, 222] width 16 height 6
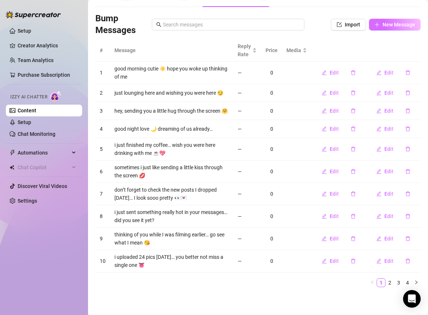
click at [386, 22] on span "New Message" at bounding box center [399, 25] width 33 height 6
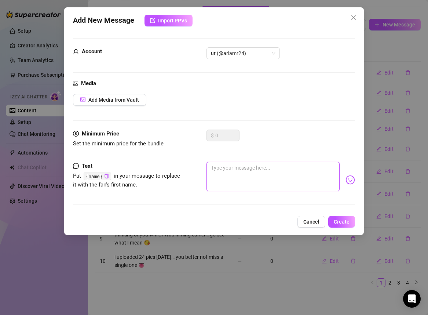
click at [273, 179] on textarea at bounding box center [273, 176] width 133 height 29
paste textarea "wish i could show you how naughty i am for you right now 💌"
type textarea "wish i could show you how naughty i am for you right now 💌"
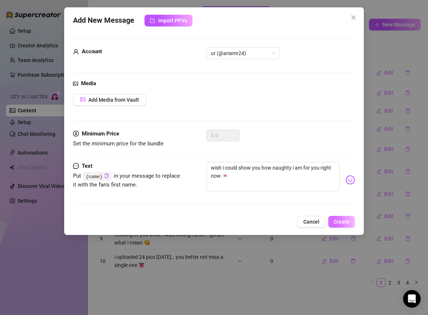
click at [342, 222] on span "Create" at bounding box center [342, 222] width 16 height 6
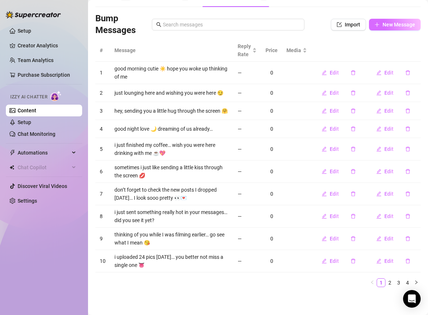
click at [388, 22] on span "New Message" at bounding box center [399, 25] width 33 height 6
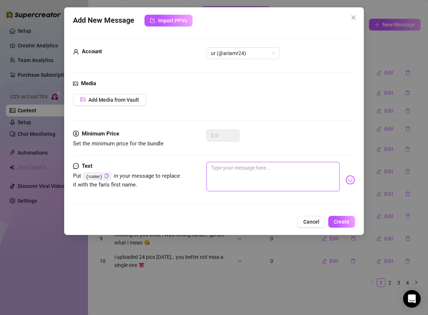
click at [283, 168] on textarea at bounding box center [273, 176] width 133 height 29
paste textarea "i’m dying to show you just how naughty i’m feeling for you 😈💌"
type textarea "i’m dying to show you just how naughty i’m feeling for you 😈💌"
click at [221, 177] on textarea "i’m dying to show you just how naughty i’m feeling for you 😈💌" at bounding box center [273, 176] width 133 height 29
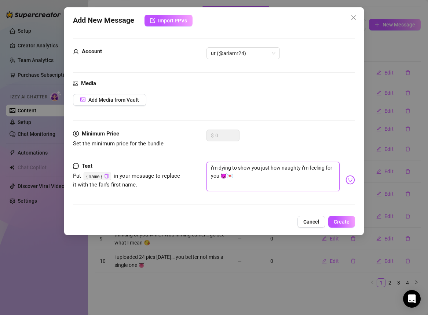
click at [221, 177] on textarea "i’m dying to show you just how naughty i’m feeling for you 😈💌" at bounding box center [273, 176] width 133 height 29
type textarea "i’m dying to show you just how naughty i’m feeling for 😈💌"
type textarea "i’m dying to show you just how naughty i’m feeling fo 😈💌"
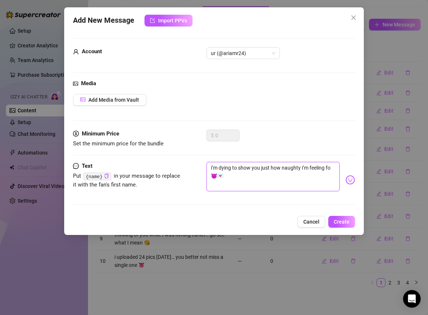
type textarea "i’m dying to show you just how naughty i’m feeling f 😈💌"
type textarea "i’m dying to show you just how naughty i’m feeling 😈💌"
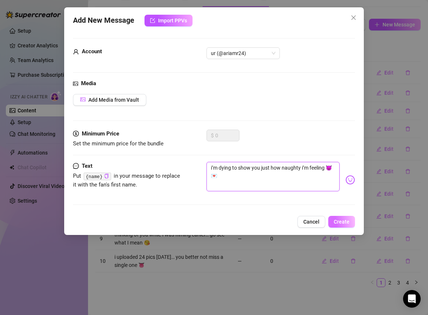
type textarea "i’m dying to show you just how naughty i’m feeling 😈💌"
click at [342, 219] on span "Create" at bounding box center [342, 222] width 16 height 6
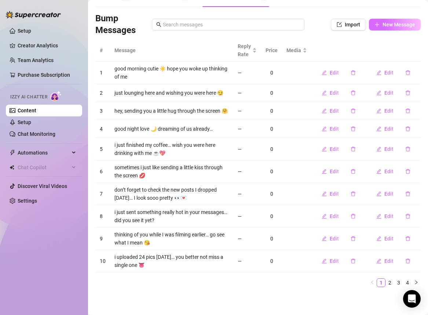
click at [390, 22] on span "New Message" at bounding box center [399, 25] width 33 height 6
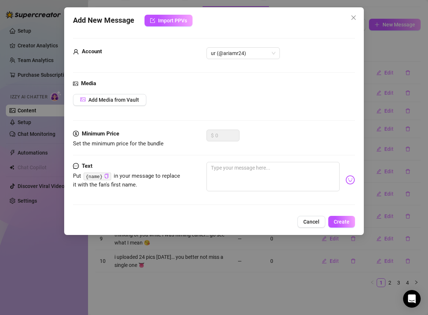
click at [272, 160] on div "Minimum Price Set the minimum price for the bundle $ 0" at bounding box center [214, 146] width 282 height 32
click at [272, 166] on textarea at bounding box center [273, 176] width 133 height 29
paste textarea "i wish you could see me teasing myself just for you 😈"
type textarea "i wish you could see me teasing myself just for you 😈"
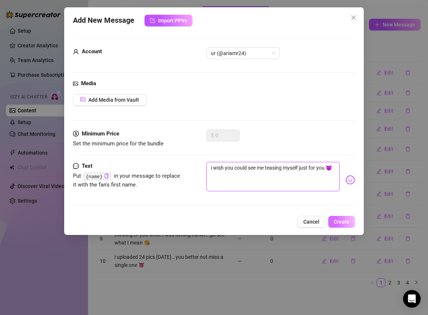
type textarea "i wish you could see me teasing myself just for you"
type textarea "i wish you could see me teasing myself just for you 🙈"
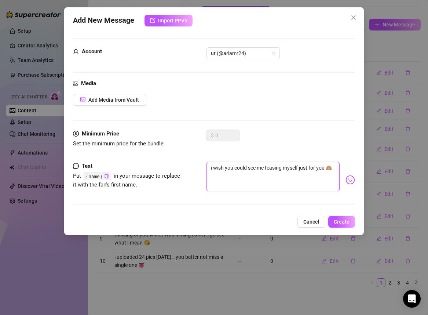
type textarea "i wish you could see me teasing myself just for you 🙈"
click at [335, 221] on span "Create" at bounding box center [342, 222] width 16 height 6
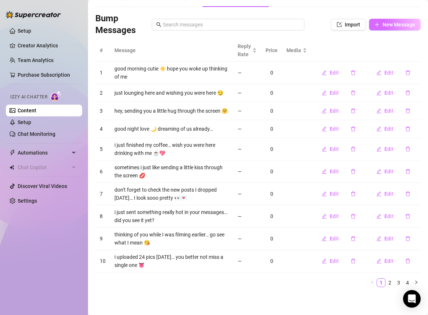
click at [398, 22] on span "New Message" at bounding box center [399, 25] width 33 height 6
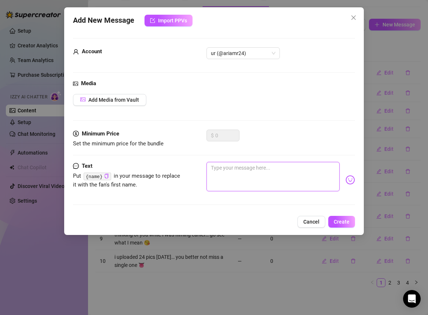
click at [296, 177] on textarea at bounding box center [273, 176] width 133 height 29
paste textarea "my body’s aching to show you how naughty i am 💌"
type textarea "my body’s aching to show you how naughty i am 💌"
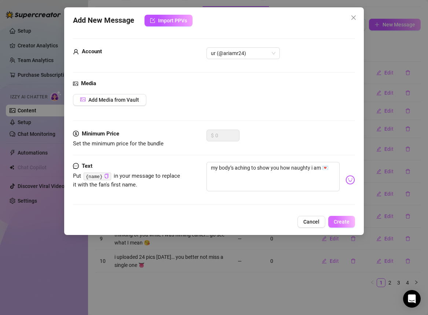
click at [338, 221] on span "Create" at bounding box center [342, 222] width 16 height 6
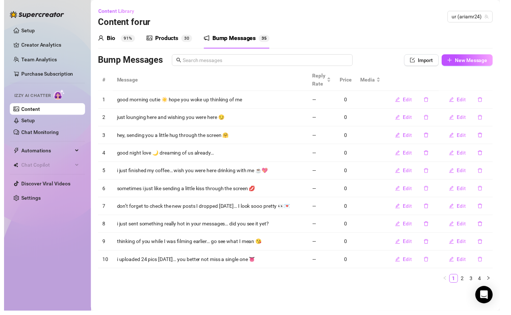
scroll to position [0, 0]
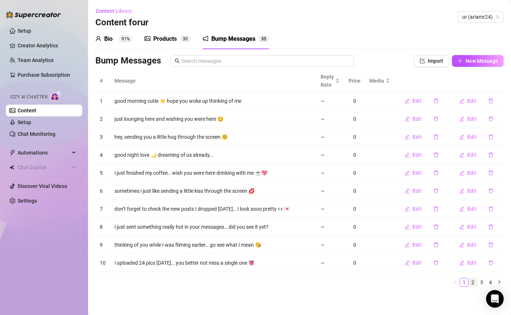
click at [473, 268] on link "2" at bounding box center [473, 282] width 8 height 8
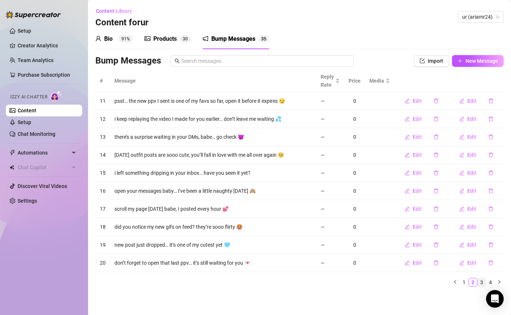
click at [480, 268] on link "3" at bounding box center [482, 282] width 8 height 8
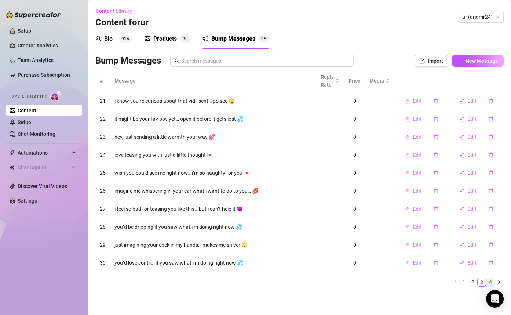
click at [492, 268] on link "4" at bounding box center [491, 282] width 8 height 8
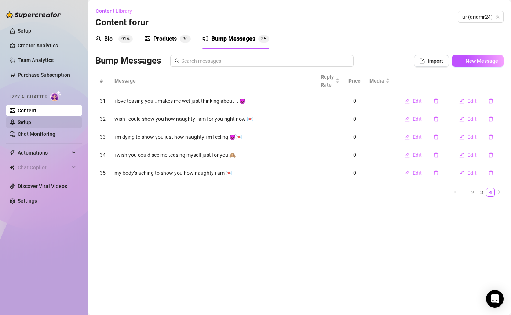
click at [30, 125] on link "Setup" at bounding box center [25, 122] width 14 height 6
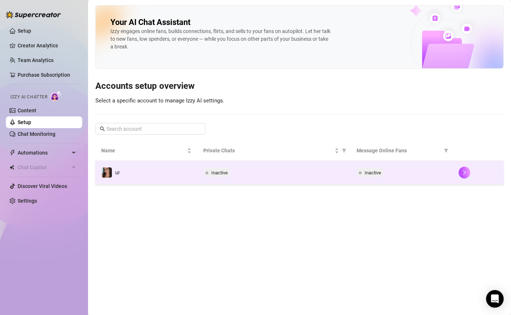
click at [320, 170] on div "Inactive" at bounding box center [273, 172] width 141 height 9
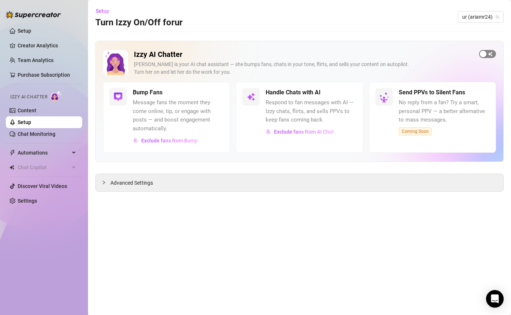
click at [490, 54] on span "button" at bounding box center [487, 54] width 17 height 8
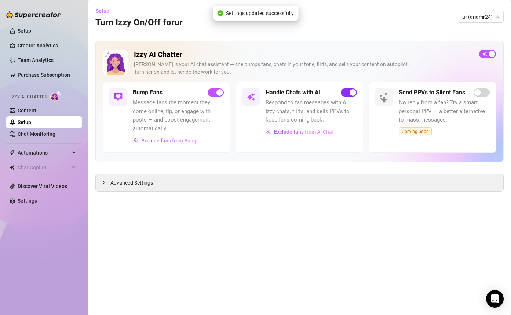
click at [347, 92] on span "button" at bounding box center [349, 92] width 16 height 8
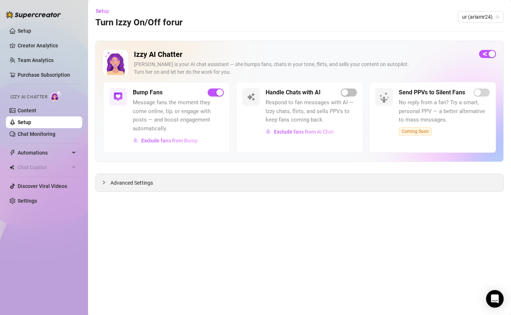
click at [130, 183] on span "Advanced Settings" at bounding box center [131, 183] width 43 height 8
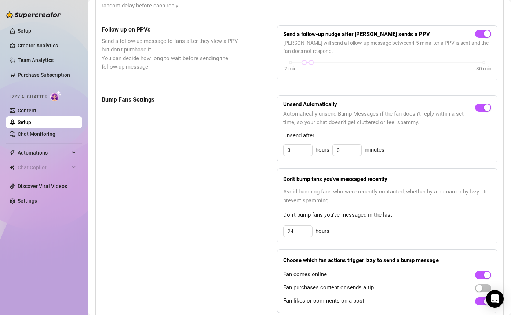
scroll to position [43, 0]
